Goal: Complete application form

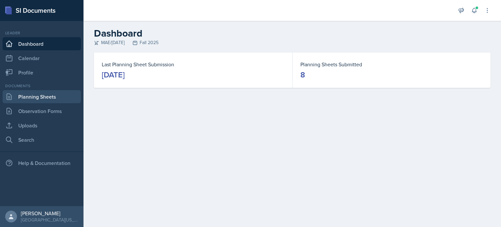
click at [39, 96] on link "Planning Sheets" at bounding box center [42, 96] width 78 height 13
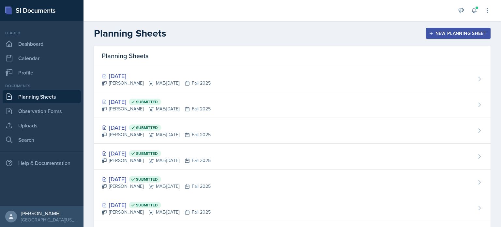
click at [207, 73] on div "[DATE] [PERSON_NAME] MAE/[DATE] Fall 2025" at bounding box center [292, 79] width 397 height 26
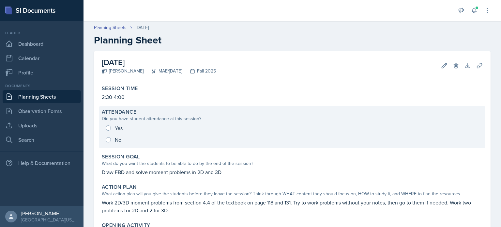
click at [106, 127] on div "Yes No" at bounding box center [292, 133] width 381 height 23
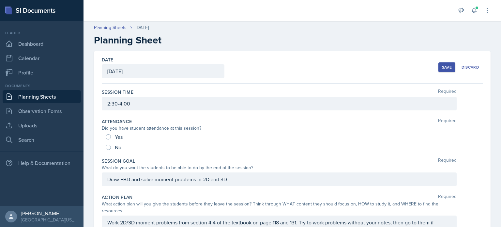
click at [107, 134] on div "Yes" at bounding box center [115, 137] width 18 height 10
click at [107, 137] on input "Yes" at bounding box center [108, 136] width 5 height 5
radio input "true"
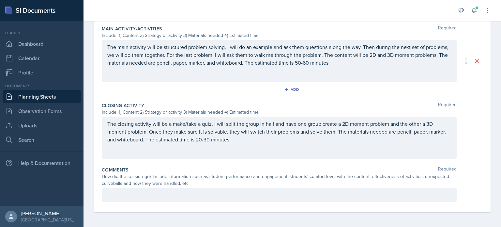
click at [128, 189] on div at bounding box center [279, 195] width 355 height 14
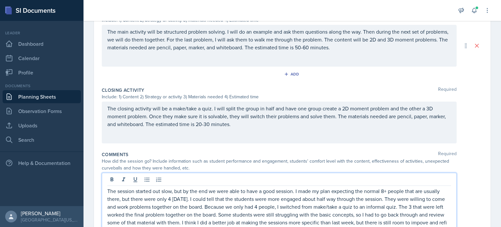
scroll to position [307, 0]
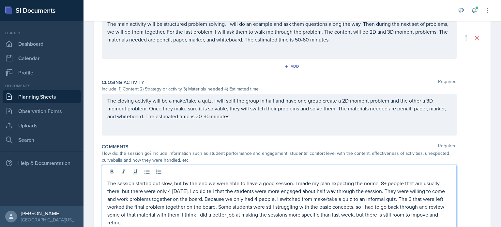
click at [421, 214] on p "The session started out slow, but by the end we were able to have a good sessio…" at bounding box center [279, 202] width 344 height 47
click at [358, 217] on p "The session started out slow, but by the end we were able to have a good sessio…" at bounding box center [279, 202] width 344 height 47
click at [128, 224] on p "The session started out slow, but by the end we were able to have a good sessio…" at bounding box center [279, 202] width 344 height 47
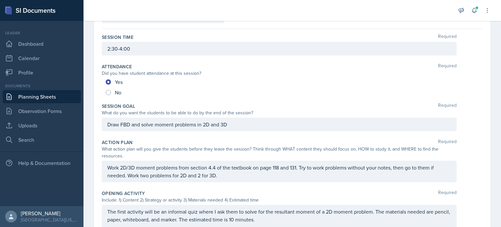
scroll to position [0, 0]
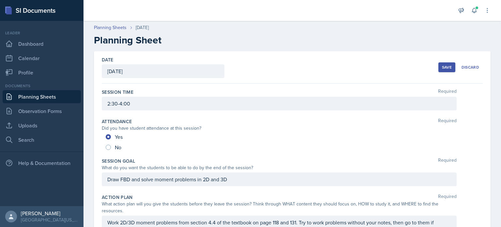
click at [439, 66] on button "Save" at bounding box center [447, 67] width 17 height 10
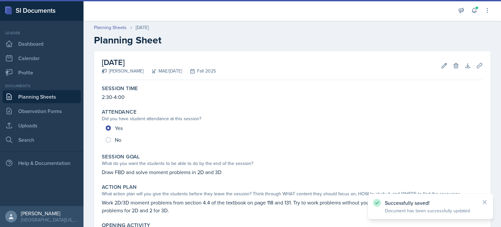
scroll to position [231, 0]
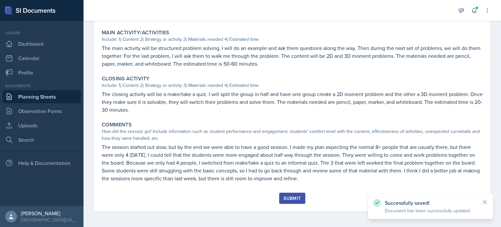
click at [290, 199] on div "Submit" at bounding box center [292, 197] width 17 height 5
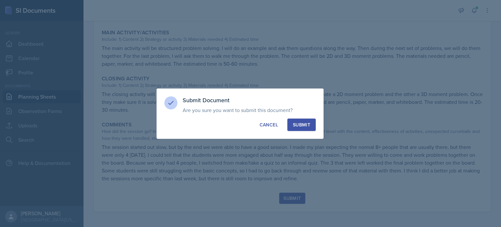
click at [304, 126] on div "Submit" at bounding box center [301, 124] width 17 height 7
radio input "true"
